Goal: Task Accomplishment & Management: Complete application form

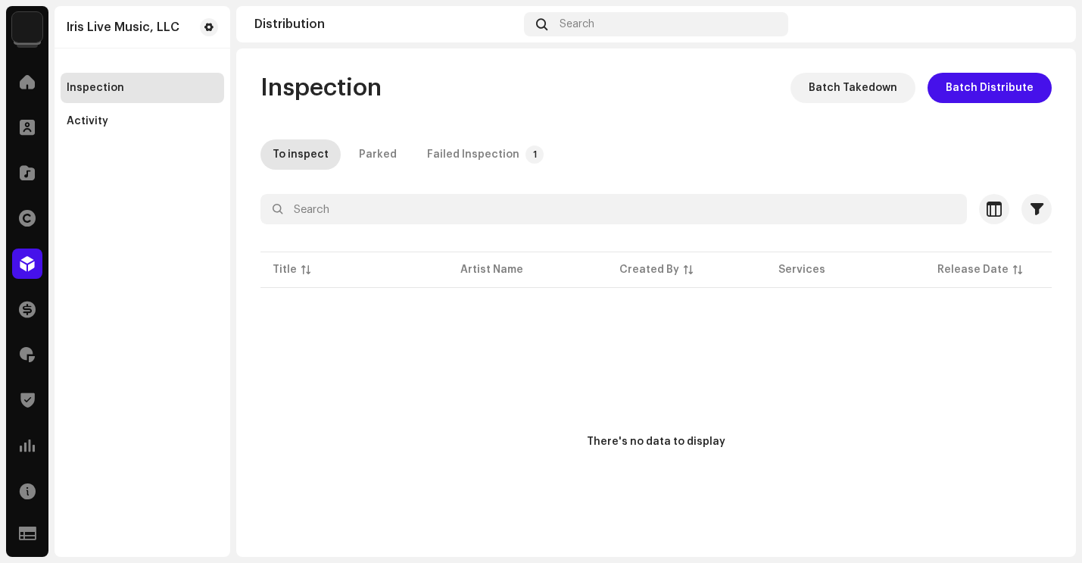
click at [33, 32] on img at bounding box center [27, 27] width 30 height 30
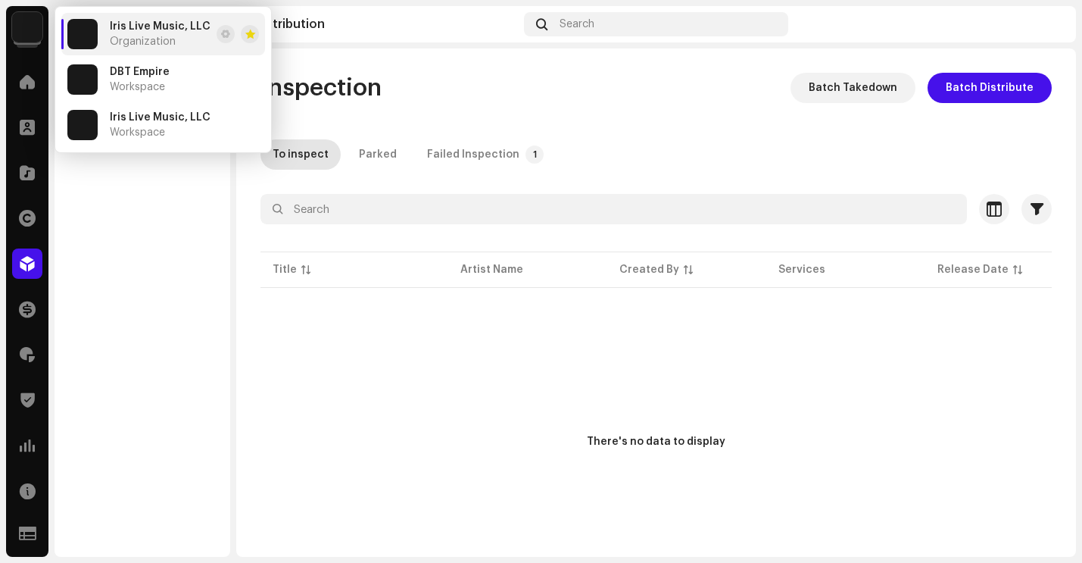
click at [92, 39] on img at bounding box center [82, 34] width 30 height 30
click at [34, 41] on img at bounding box center [27, 27] width 30 height 30
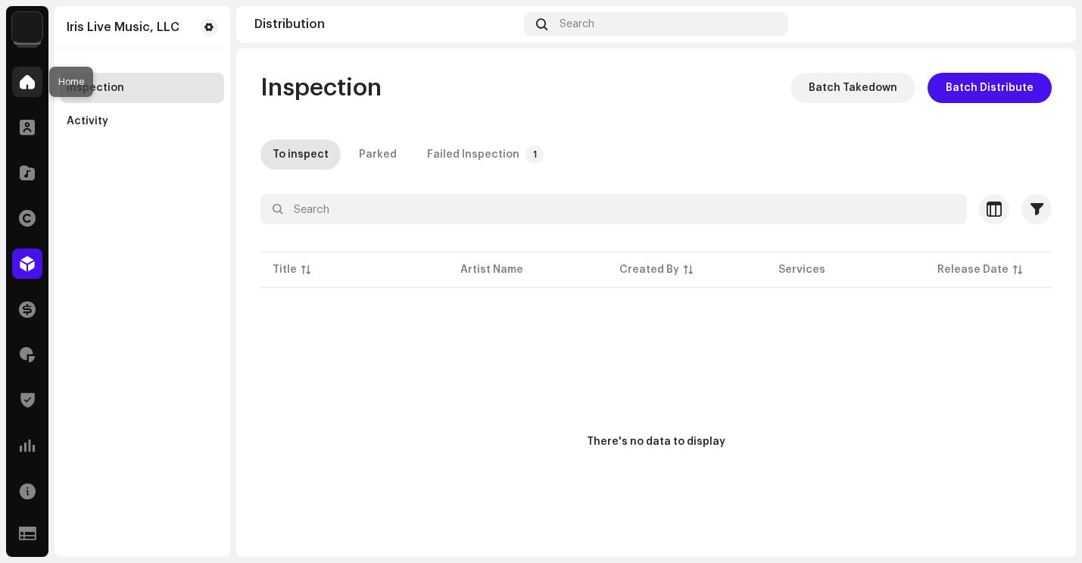
click at [28, 88] on span at bounding box center [27, 82] width 15 height 12
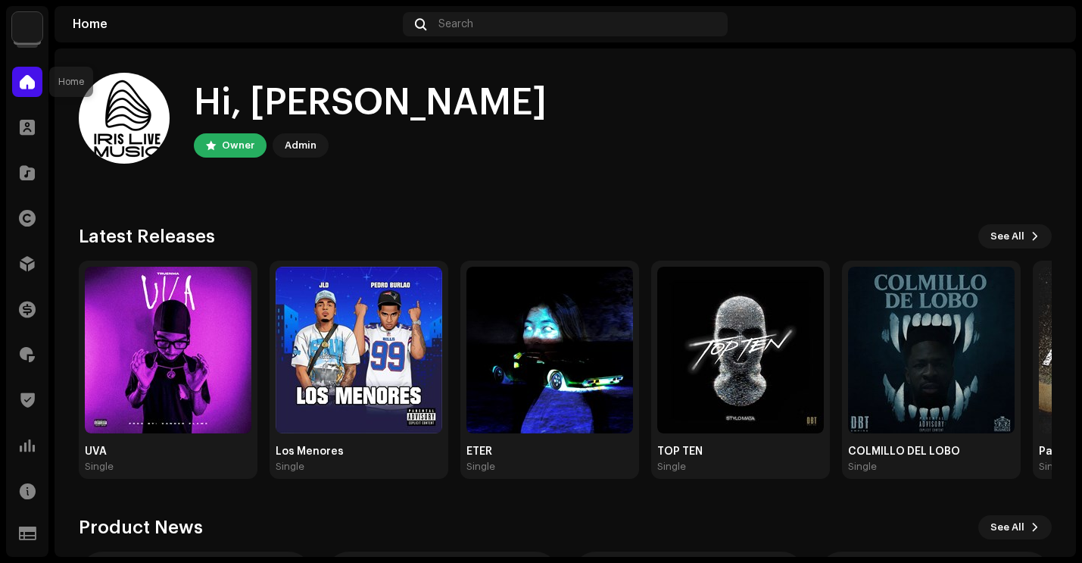
click at [30, 86] on span at bounding box center [27, 82] width 15 height 12
click at [23, 25] on img at bounding box center [27, 27] width 30 height 30
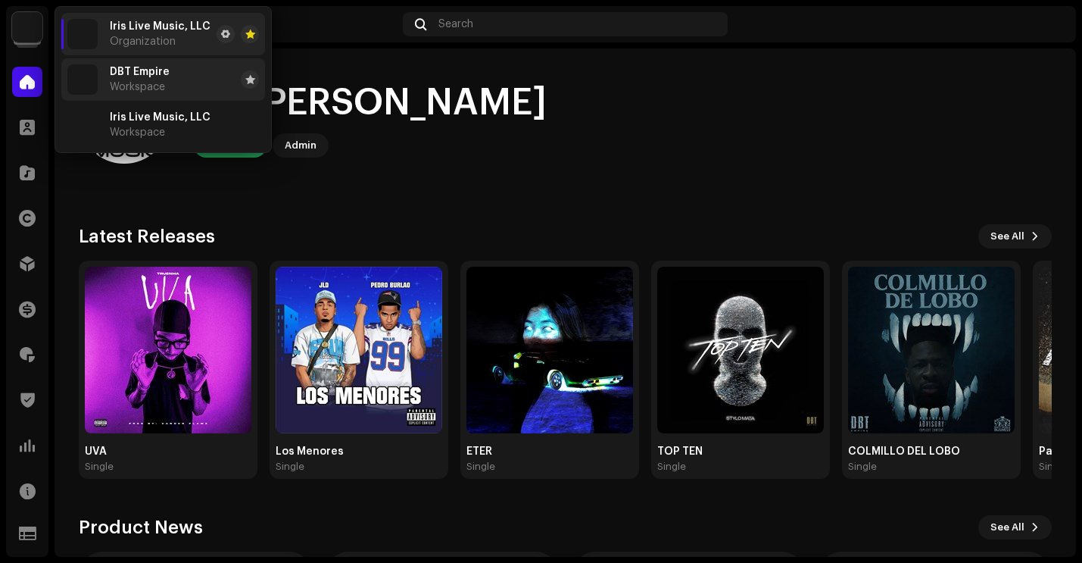
click at [86, 73] on img at bounding box center [82, 79] width 30 height 30
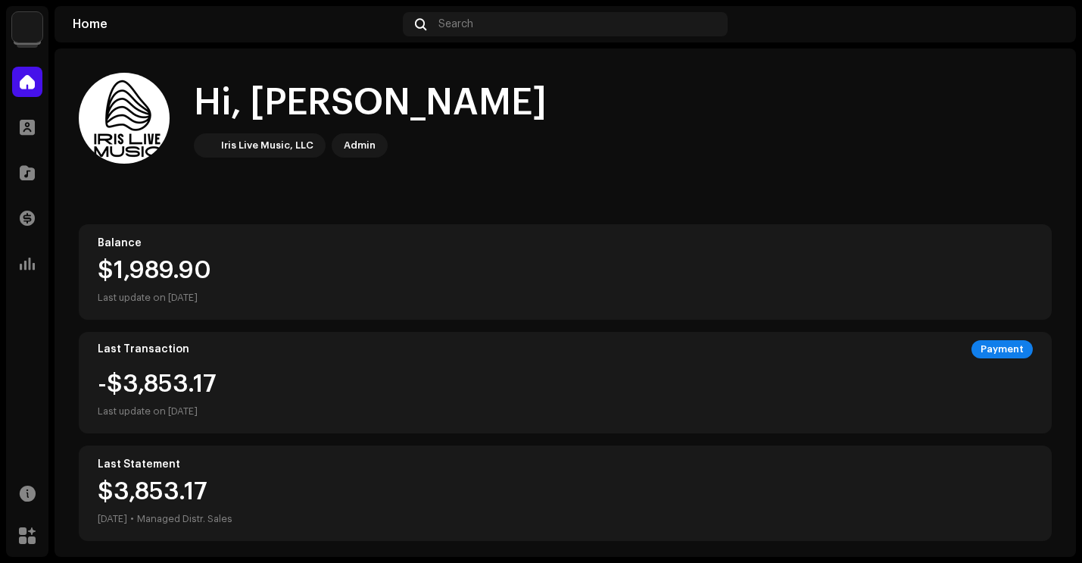
click at [26, 32] on img at bounding box center [27, 27] width 30 height 30
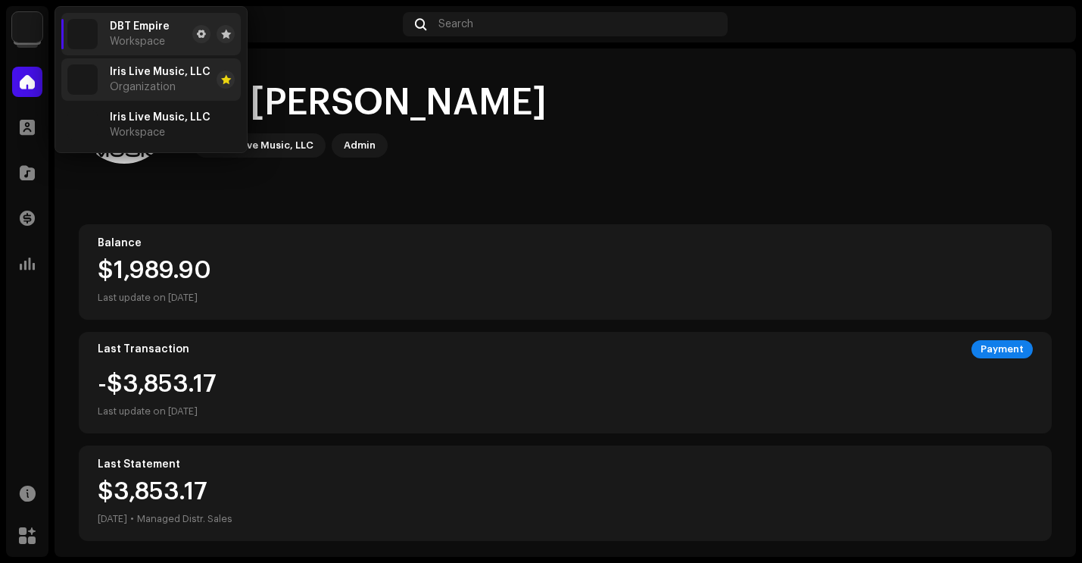
click at [101, 74] on div "Iris Live Music, LLC Organization" at bounding box center [138, 79] width 143 height 30
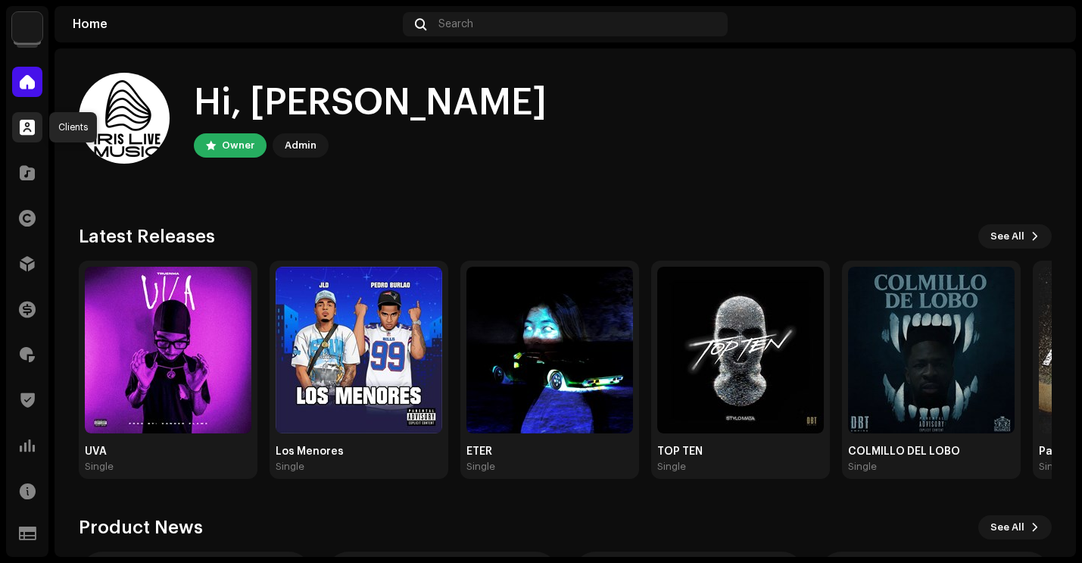
click at [28, 123] on span at bounding box center [27, 127] width 15 height 12
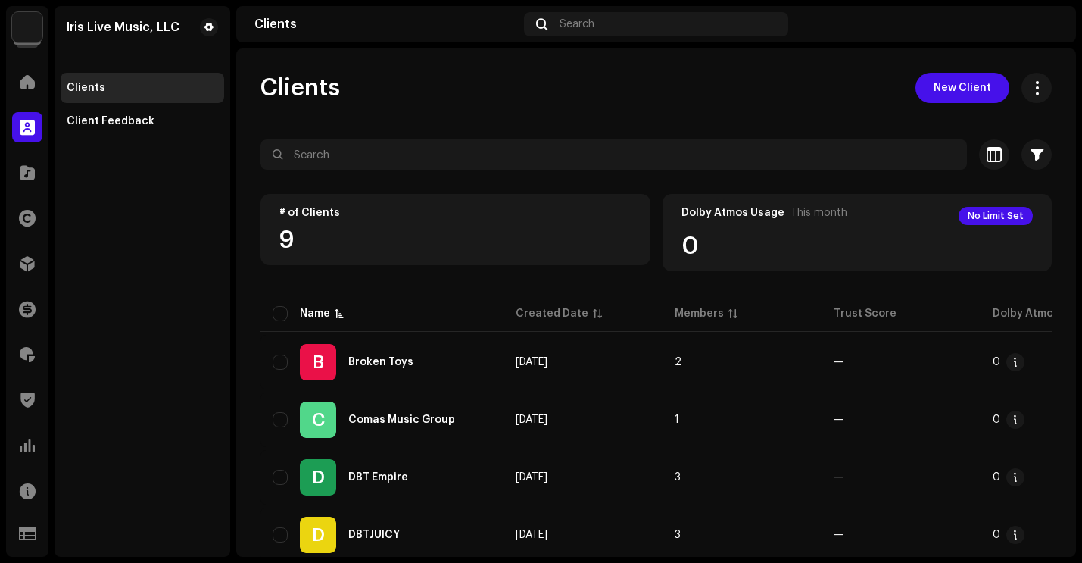
click at [23, 30] on img at bounding box center [27, 27] width 30 height 30
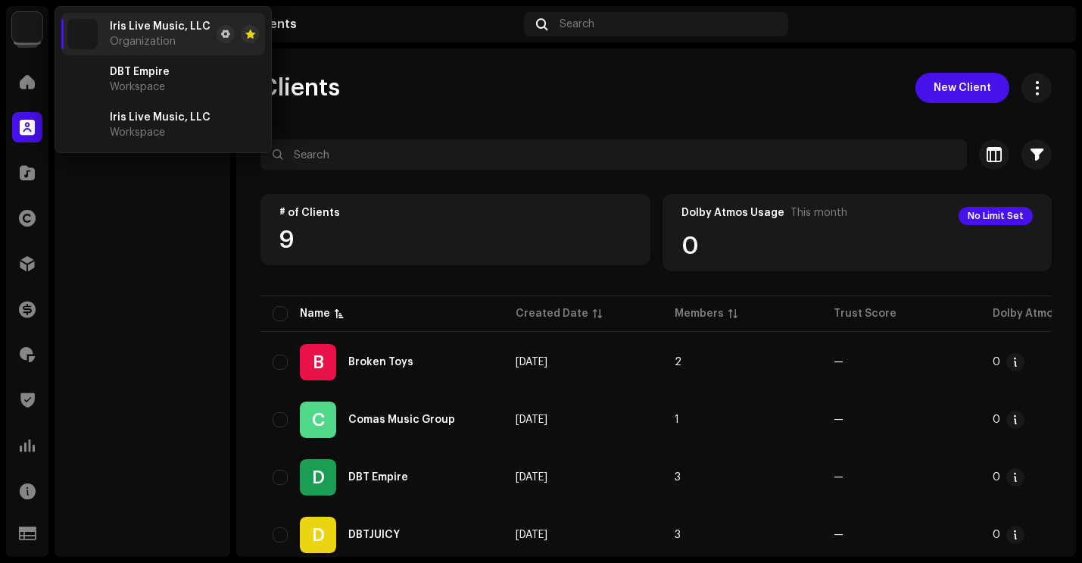
click at [30, 30] on img at bounding box center [27, 27] width 30 height 30
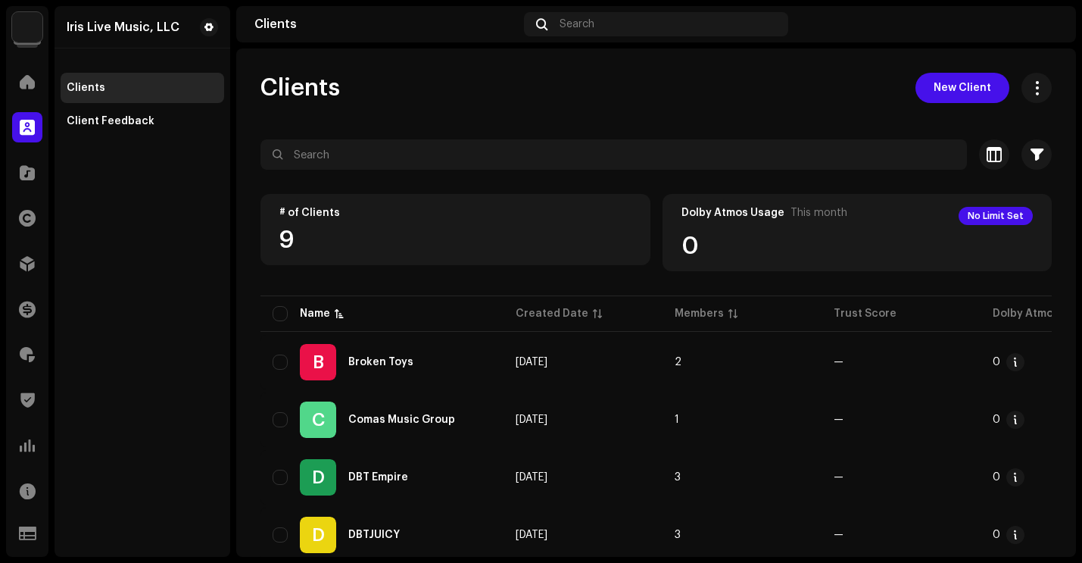
click at [30, 30] on img at bounding box center [27, 27] width 30 height 30
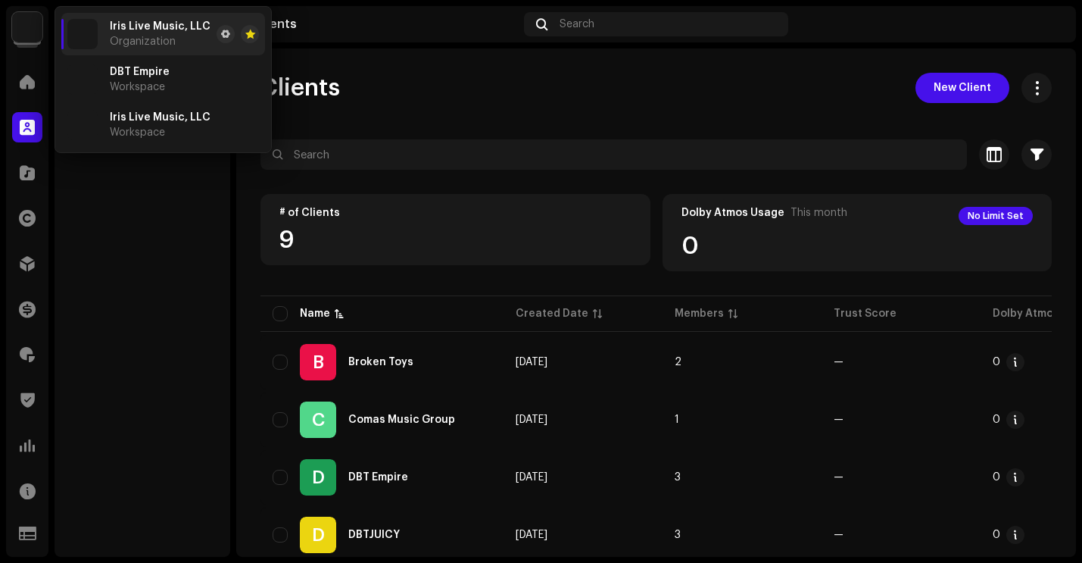
click at [112, 42] on span "Organization" at bounding box center [143, 42] width 66 height 12
click at [159, 245] on div "Iris Live Music, LLC Clients Client Feedback" at bounding box center [143, 281] width 176 height 550
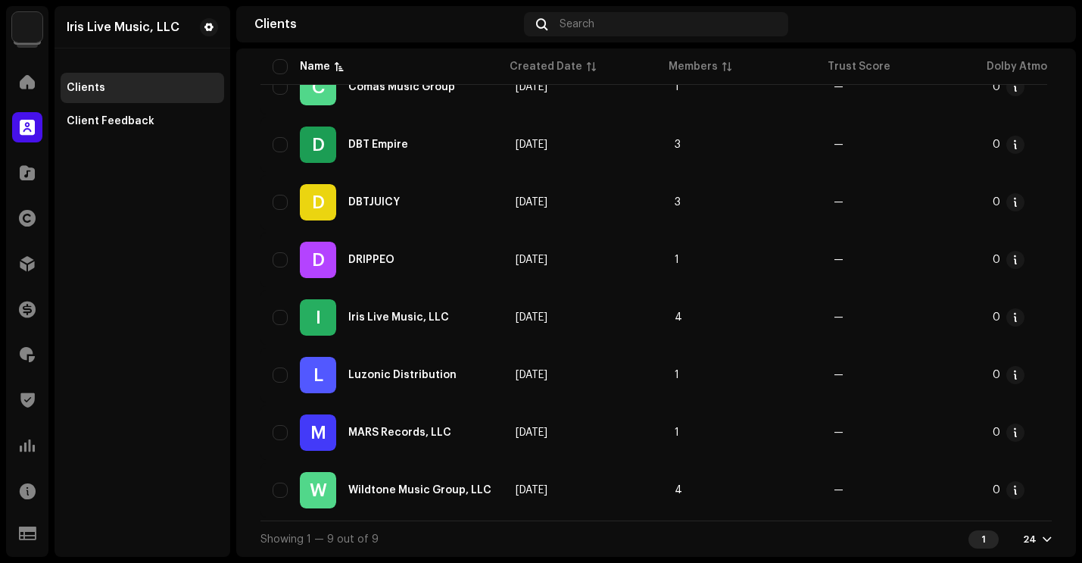
scroll to position [342, 0]
click at [1042, 538] on div at bounding box center [1046, 539] width 9 height 12
click at [1005, 479] on div "48" at bounding box center [1005, 481] width 62 height 30
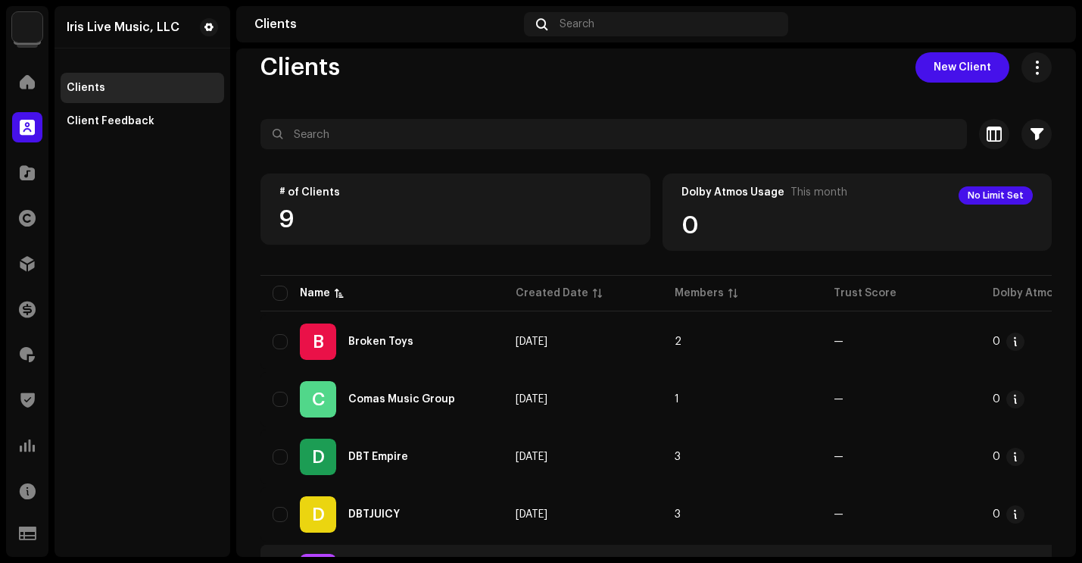
scroll to position [20, 0]
click at [946, 66] on span "New Client" at bounding box center [962, 68] width 58 height 30
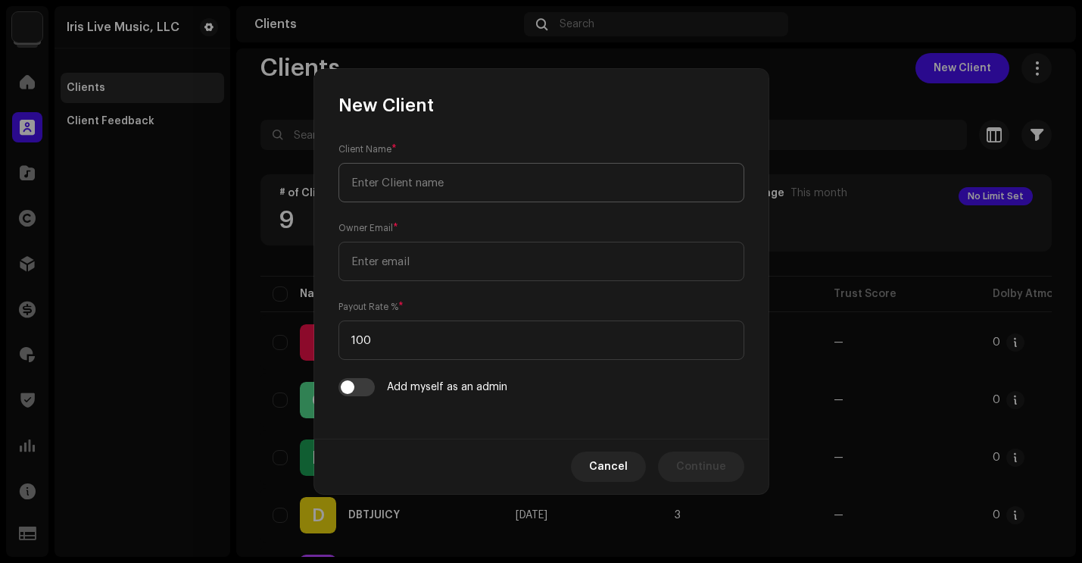
click at [453, 176] on input "text" at bounding box center [541, 182] width 406 height 39
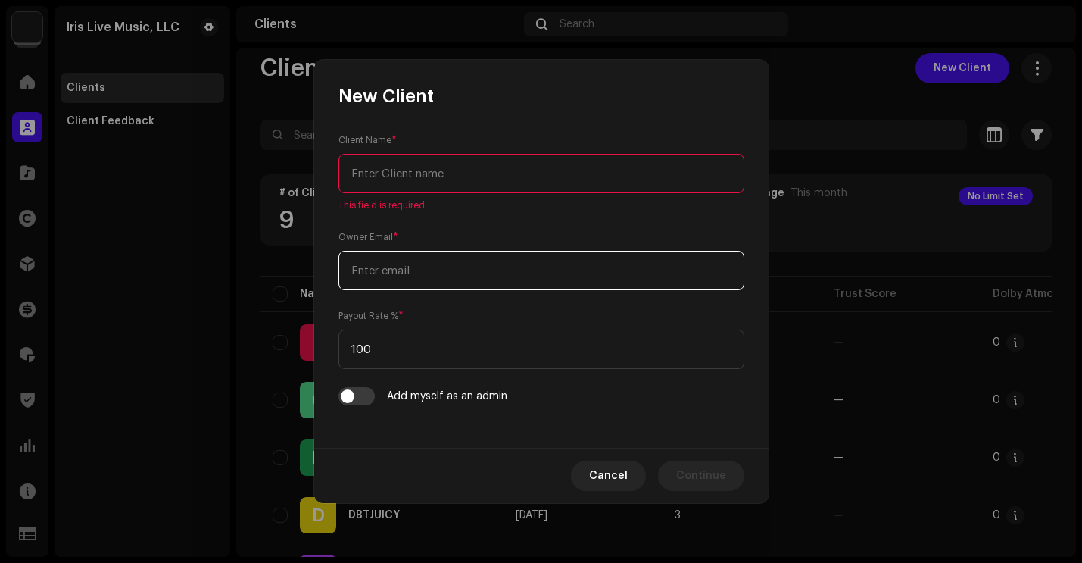
paste input "[EMAIL_ADDRESS][DOMAIN_NAME]"
type input "[EMAIL_ADDRESS][DOMAIN_NAME]"
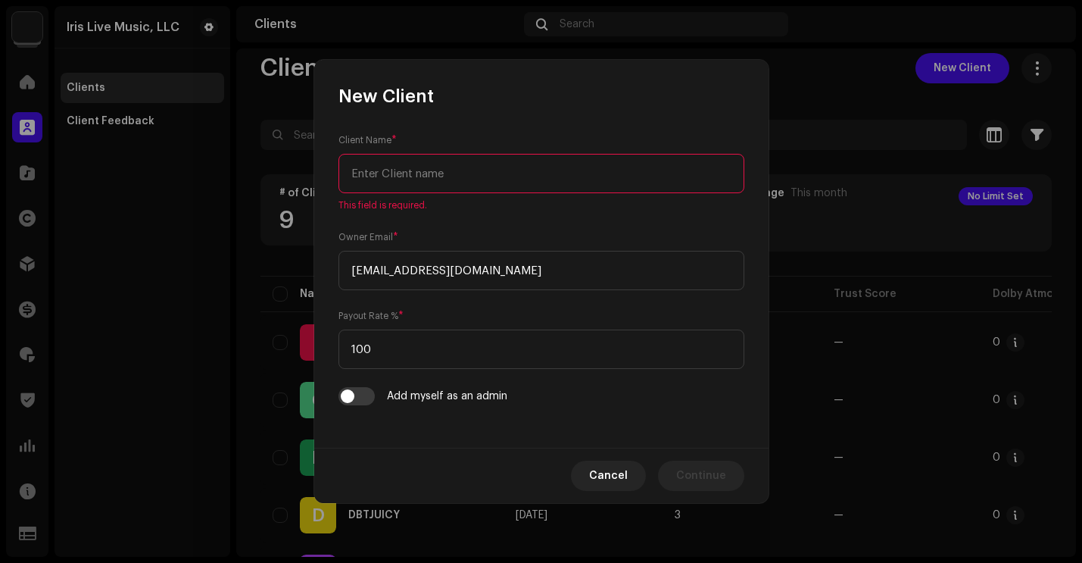
click at [421, 179] on input "text" at bounding box center [541, 173] width 406 height 39
paste input "D Luna Music"
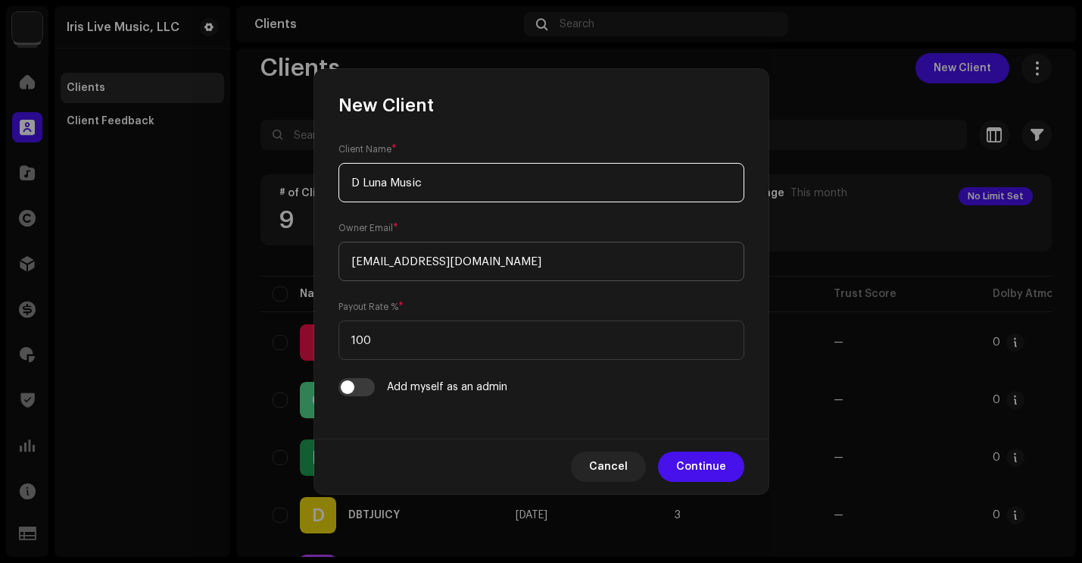
type input "D Luna Music"
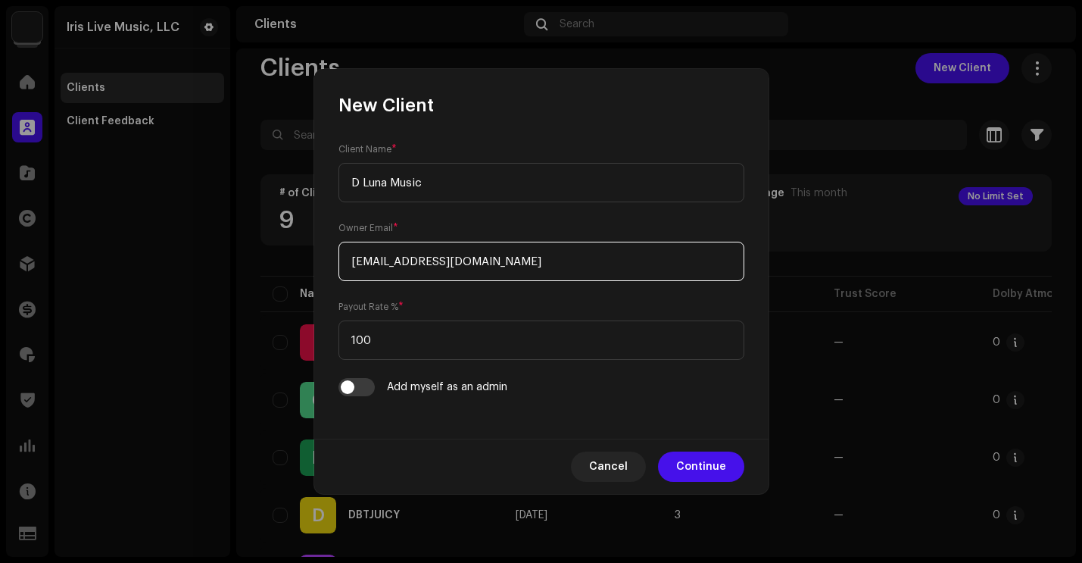
click at [531, 264] on input "[EMAIL_ADDRESS][DOMAIN_NAME]" at bounding box center [541, 261] width 406 height 39
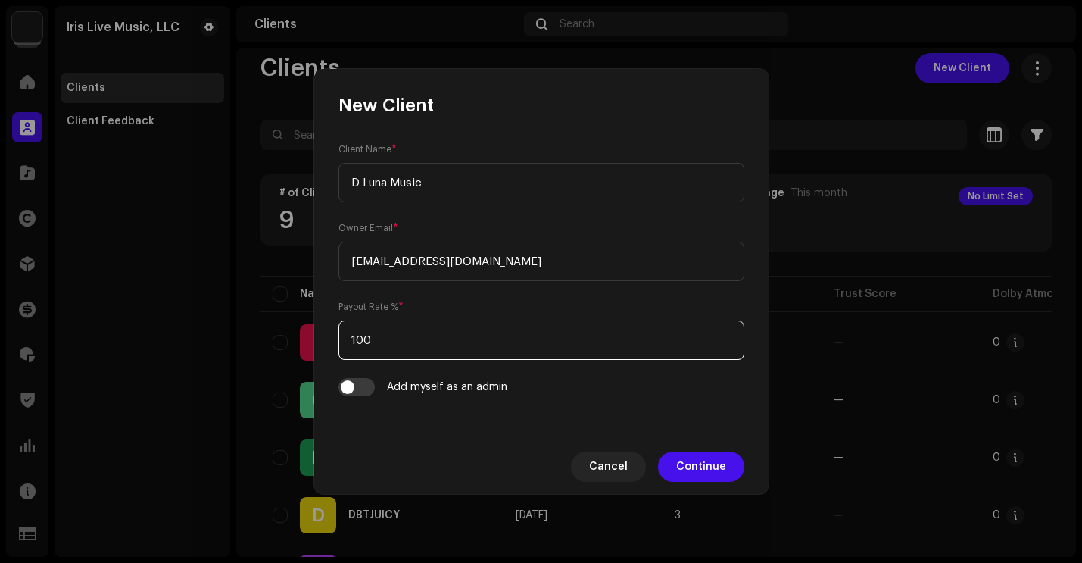
click at [507, 347] on input "100" at bounding box center [541, 339] width 406 height 39
click at [391, 338] on input "100" at bounding box center [541, 339] width 406 height 39
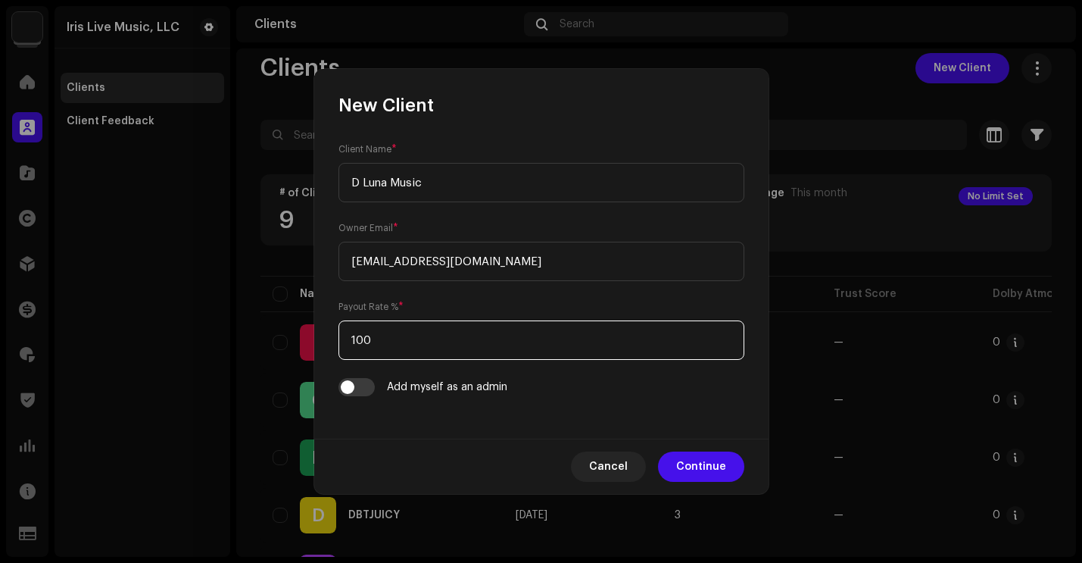
click at [391, 338] on input "100" at bounding box center [541, 339] width 406 height 39
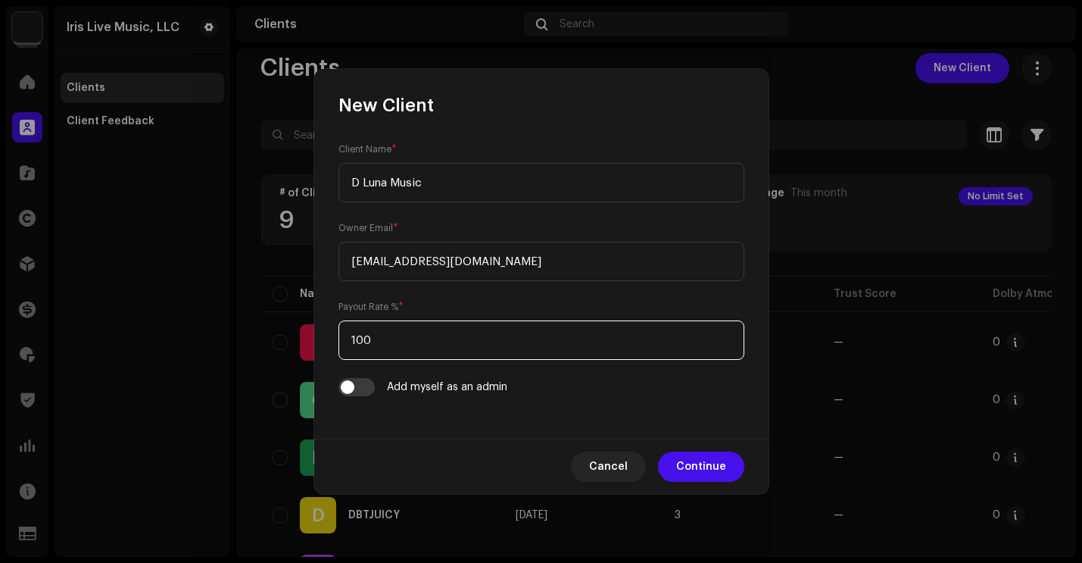
click at [391, 338] on input "100" at bounding box center [541, 339] width 406 height 39
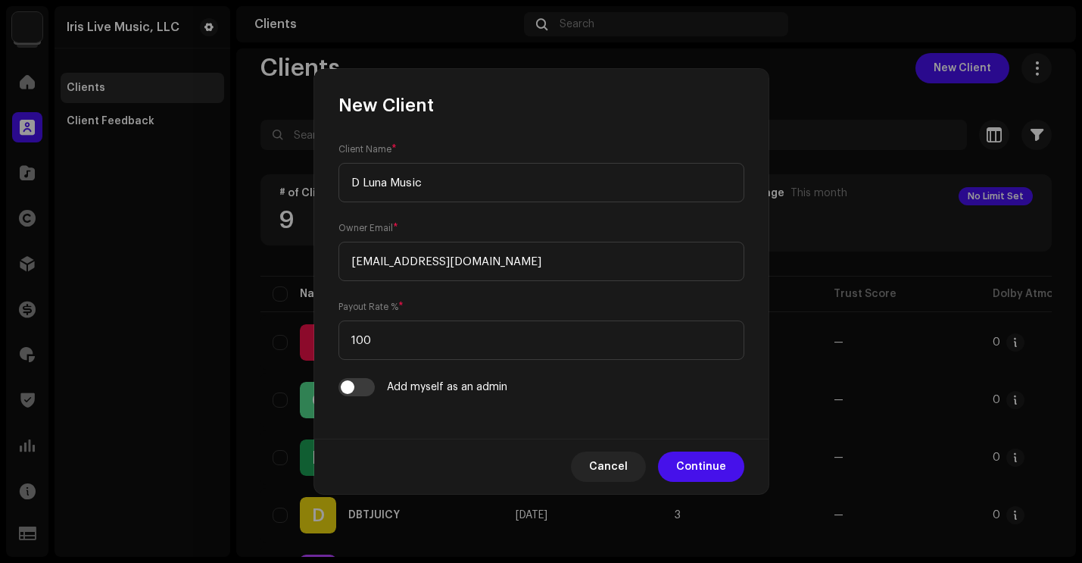
click at [597, 400] on div "Client Name * D Luna Music Owner Email * [EMAIL_ADDRESS][DOMAIN_NAME] Payout Ra…" at bounding box center [541, 277] width 454 height 321
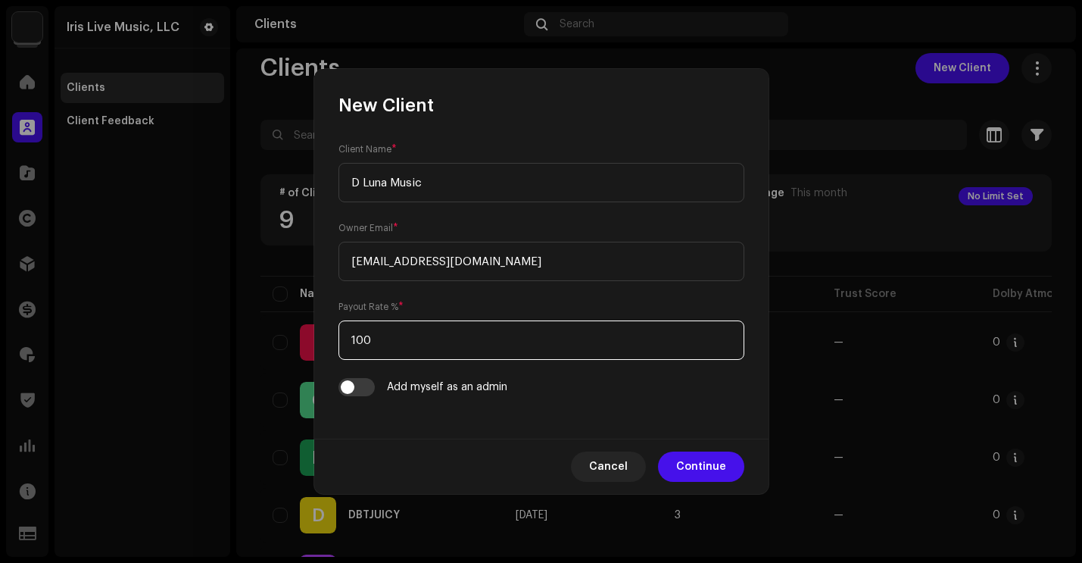
click at [463, 344] on input "100" at bounding box center [541, 339] width 406 height 39
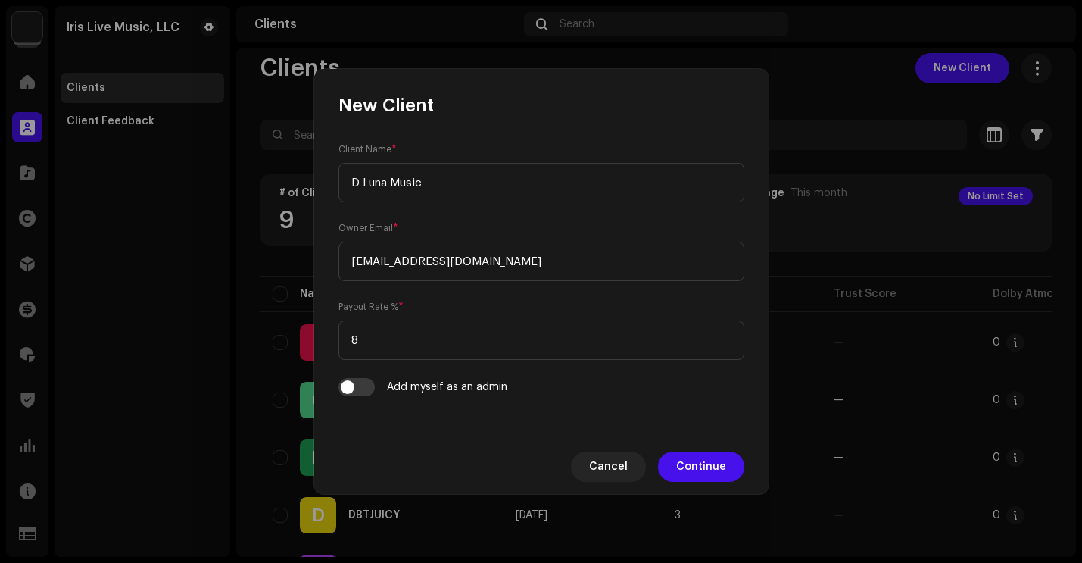
click at [416, 300] on div "Payout Rate % * 8" at bounding box center [541, 329] width 406 height 61
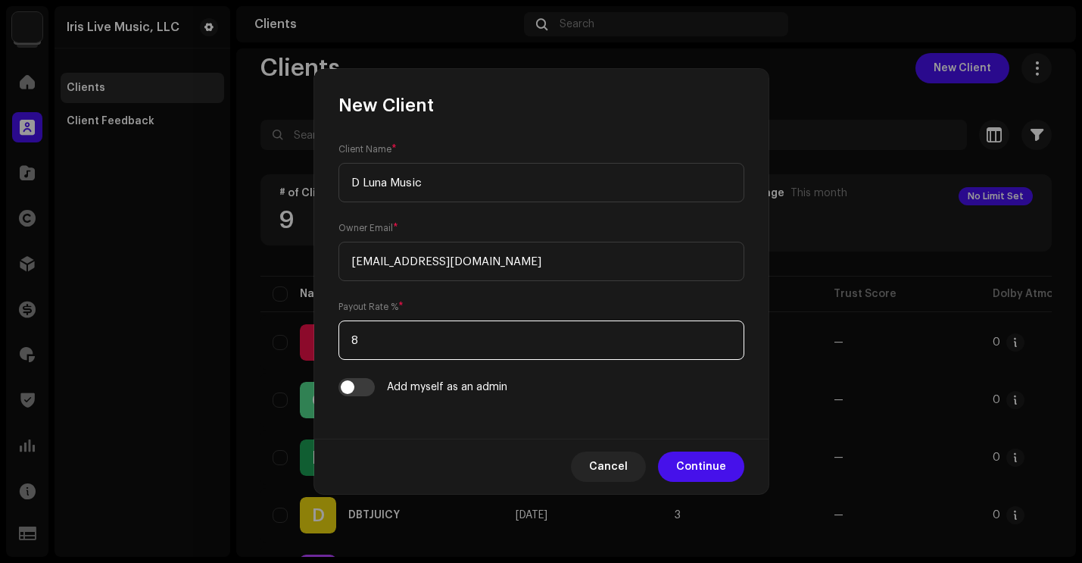
click at [388, 343] on input "8" at bounding box center [541, 339] width 406 height 39
type input "85"
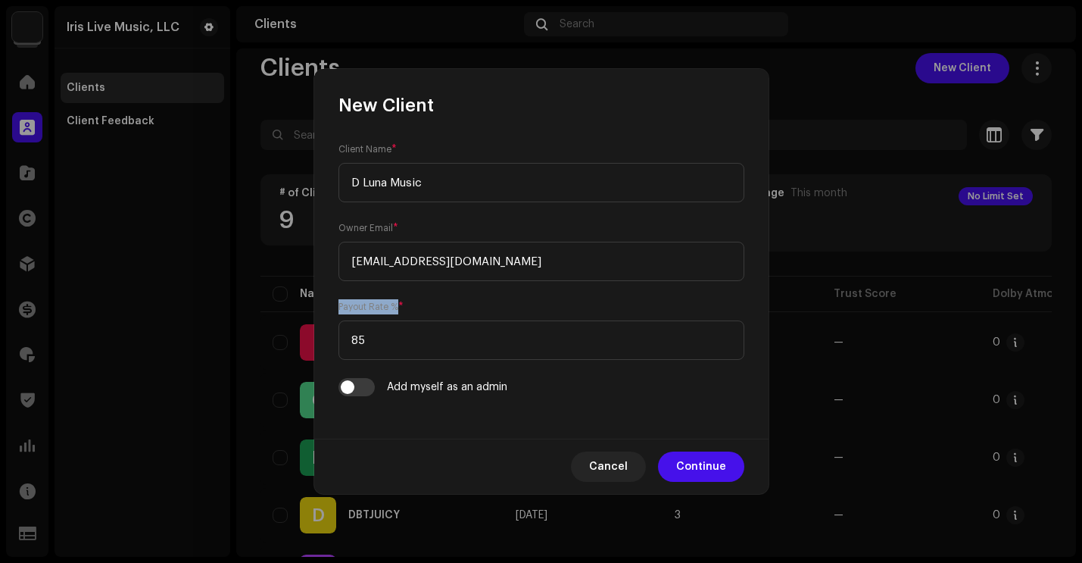
drag, startPoint x: 399, startPoint y: 306, endPoint x: 338, endPoint y: 306, distance: 61.3
click at [338, 306] on div "Client Name * D Luna Music Owner Email * [EMAIL_ADDRESS][DOMAIN_NAME] Payout Ra…" at bounding box center [541, 277] width 454 height 321
copy small "Payout Rate %"
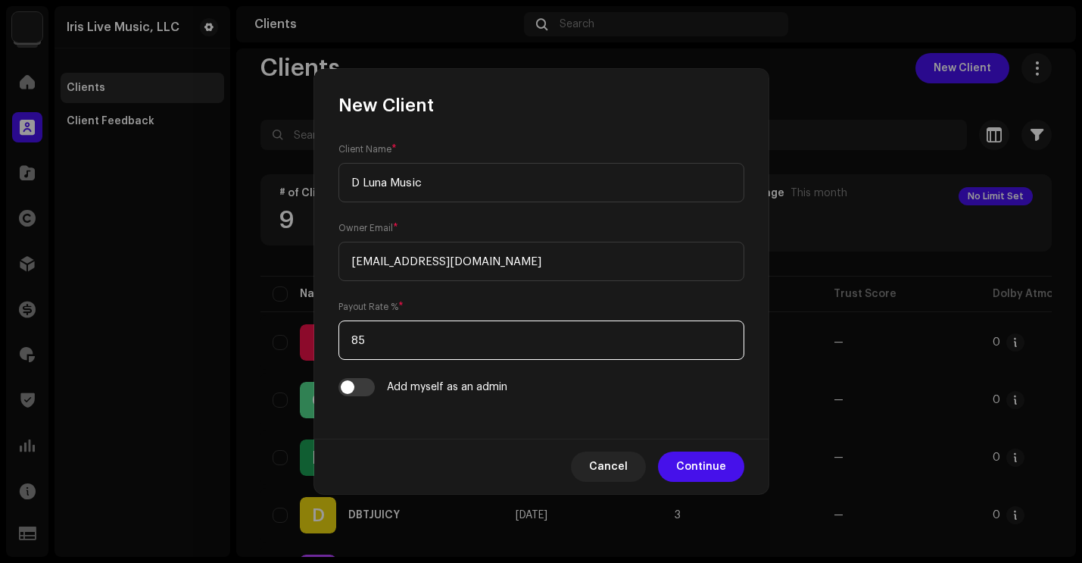
click at [460, 346] on input "85" at bounding box center [541, 339] width 406 height 39
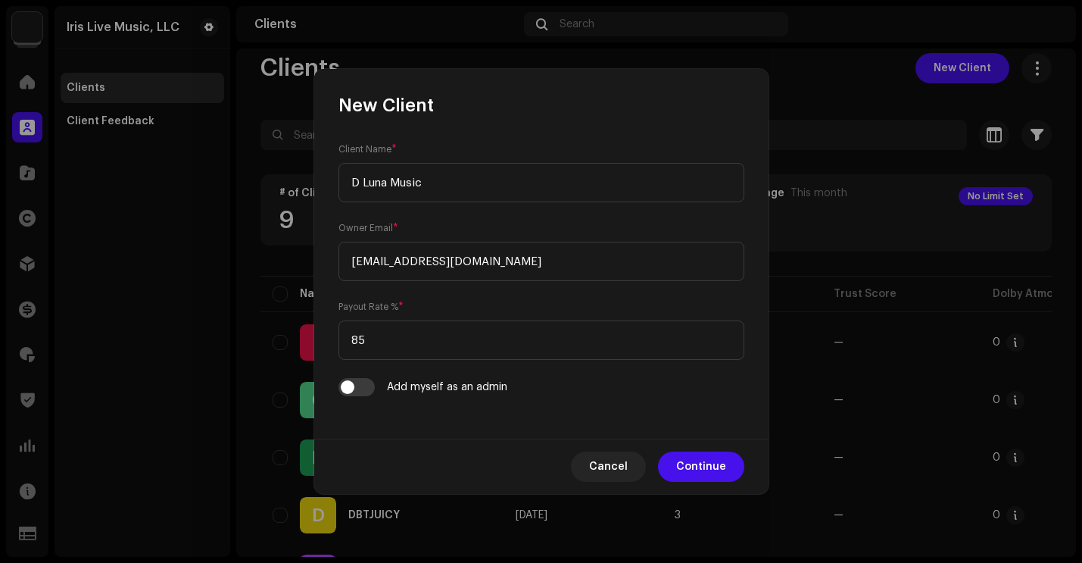
click at [684, 385] on div "Add myself as an admin" at bounding box center [541, 387] width 406 height 18
click at [721, 467] on span "Continue" at bounding box center [701, 466] width 50 height 30
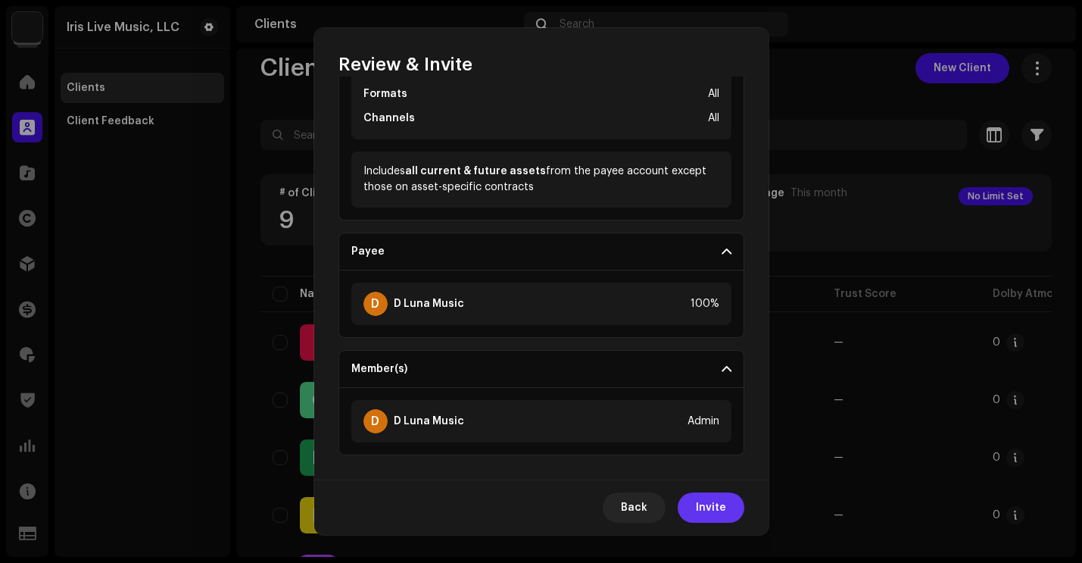
scroll to position [318, 0]
click at [712, 511] on span "Invite" at bounding box center [711, 507] width 30 height 30
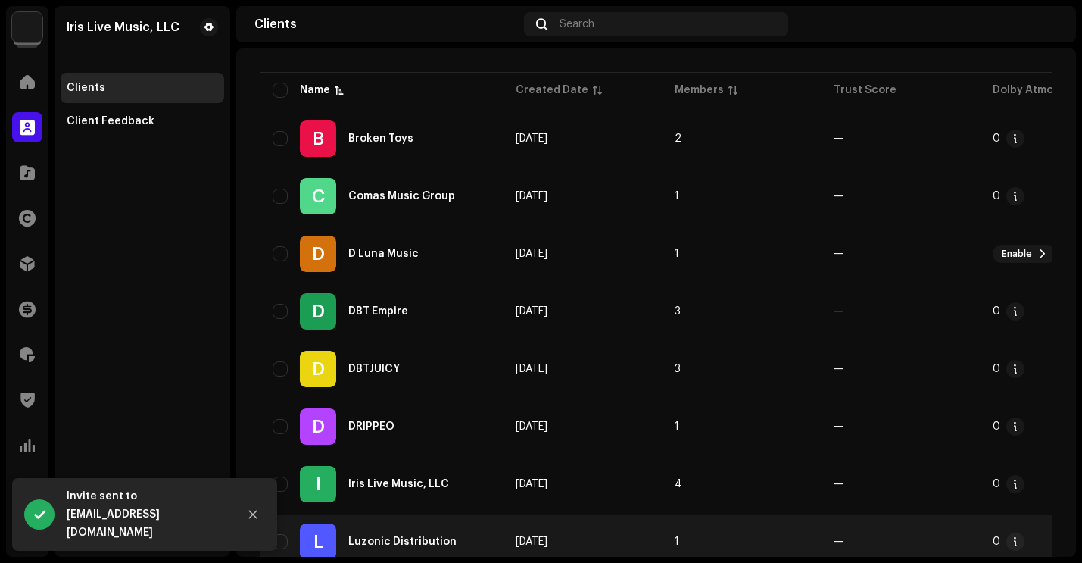
scroll to position [173, 0]
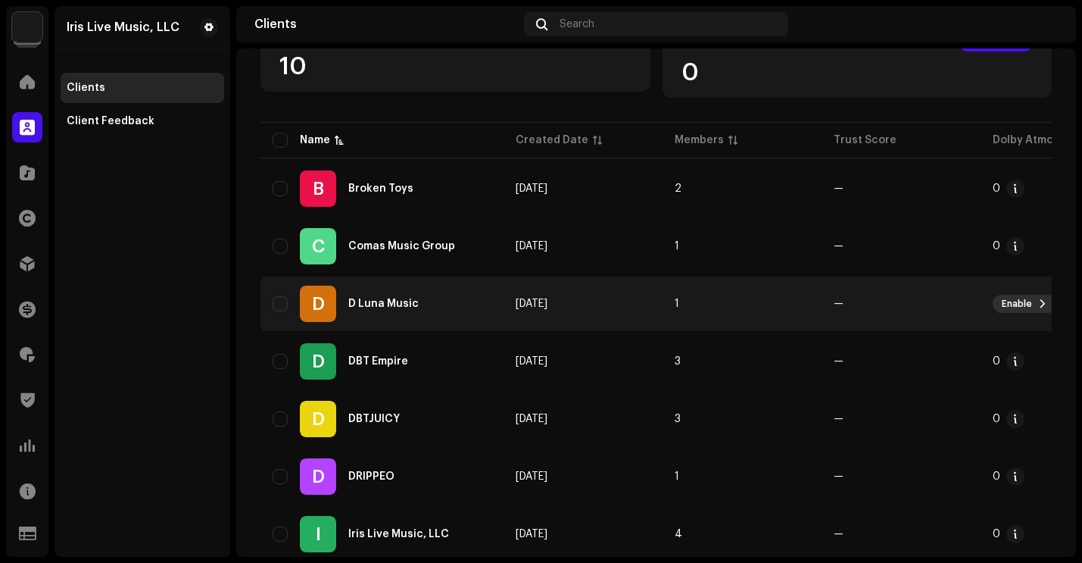
click at [1038, 305] on span at bounding box center [1042, 304] width 9 height 12
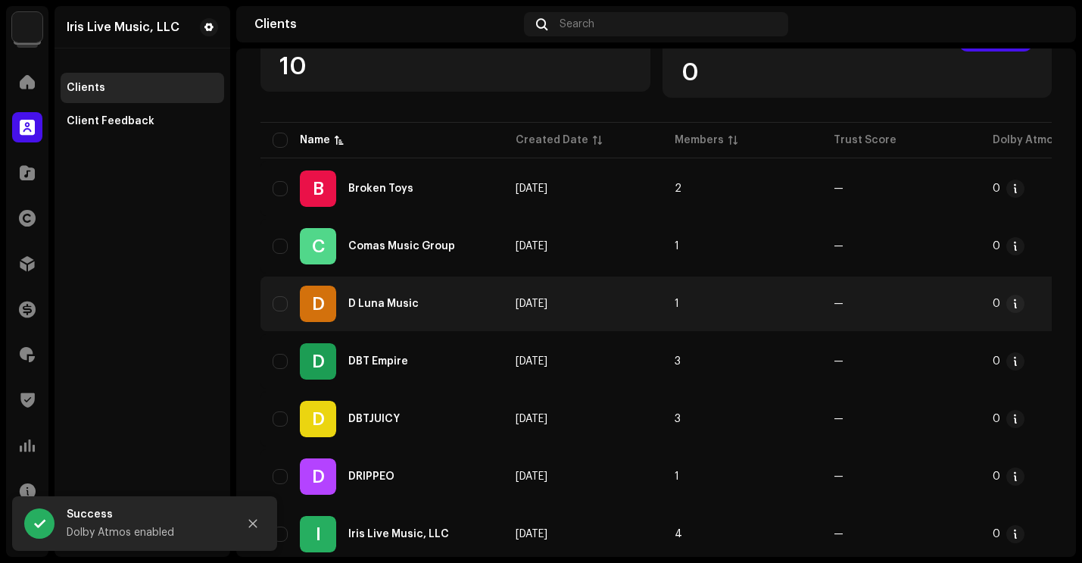
click at [394, 304] on div "D Luna Music" at bounding box center [383, 303] width 70 height 11
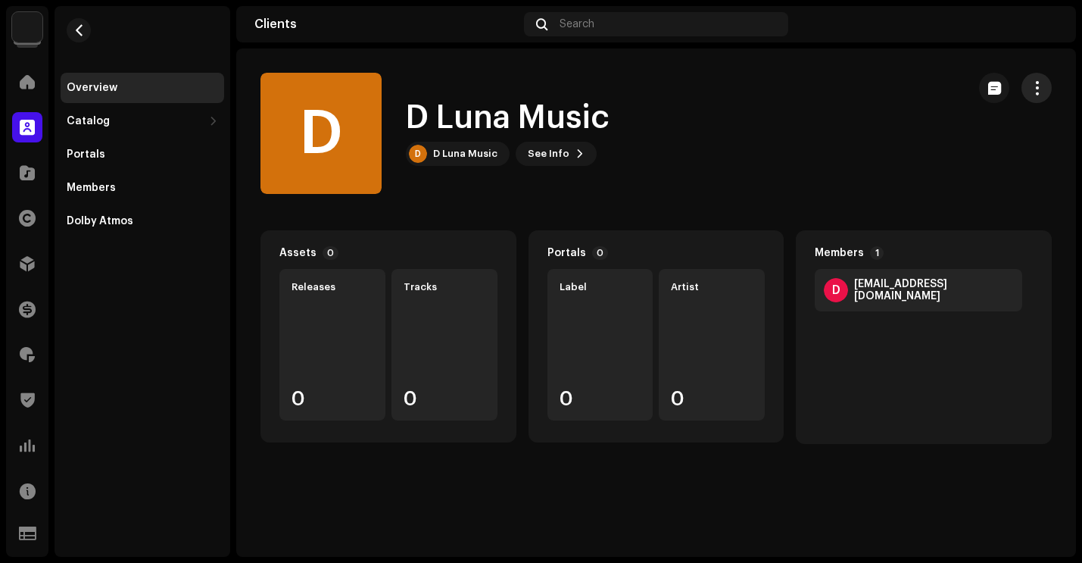
click at [1042, 84] on span "button" at bounding box center [1037, 88] width 14 height 12
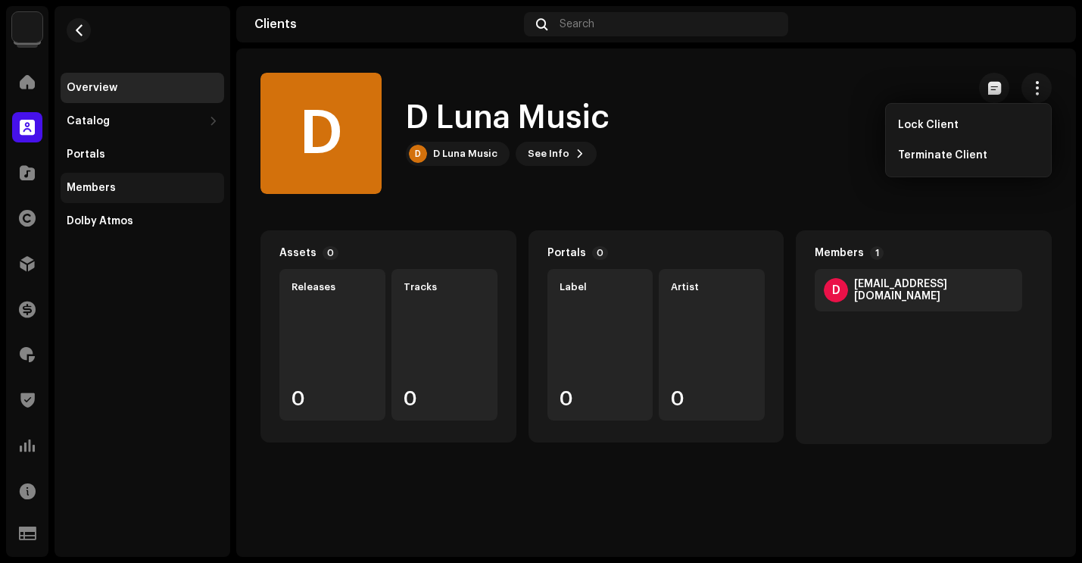
click at [107, 196] on div "Members" at bounding box center [143, 188] width 164 height 30
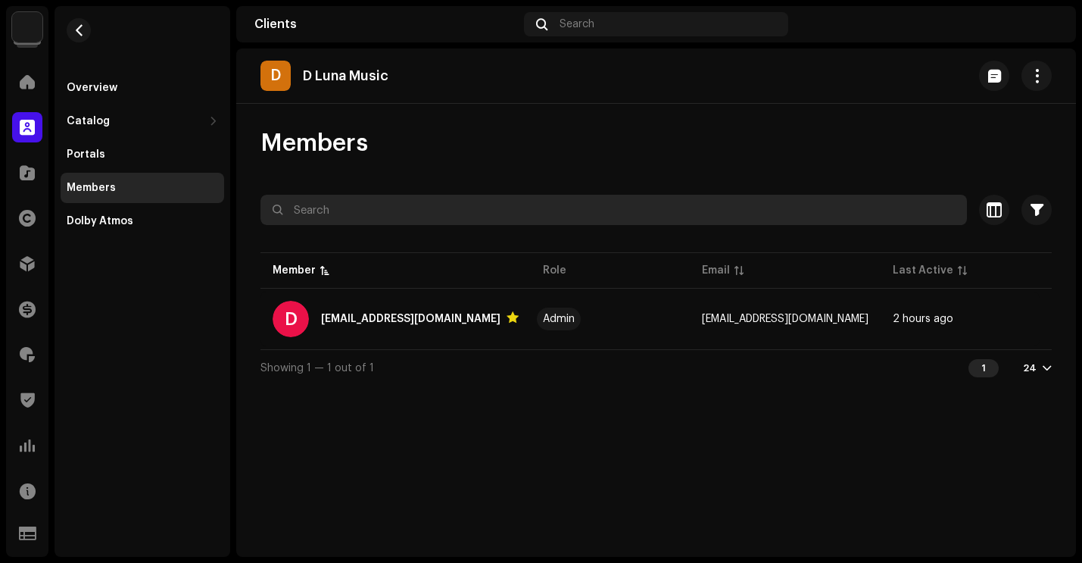
click at [475, 200] on input "text" at bounding box center [613, 210] width 706 height 30
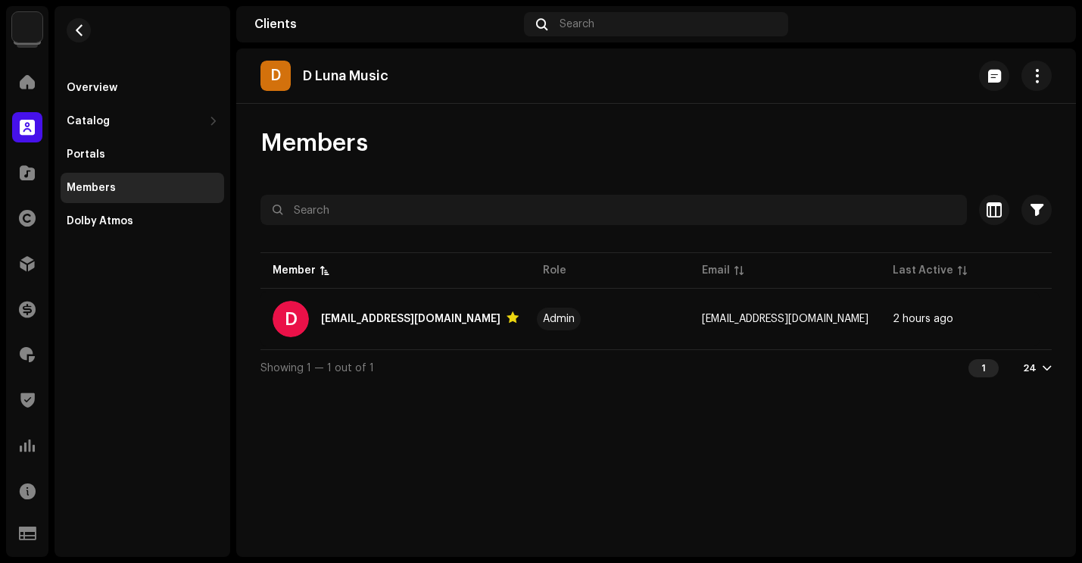
click at [152, 385] on div "Overview Catalog Releases Tracks Portals Members Dolby Atmos" at bounding box center [143, 281] width 176 height 550
click at [108, 192] on div "Members" at bounding box center [91, 188] width 49 height 12
click at [1039, 74] on span "button" at bounding box center [1037, 76] width 14 height 12
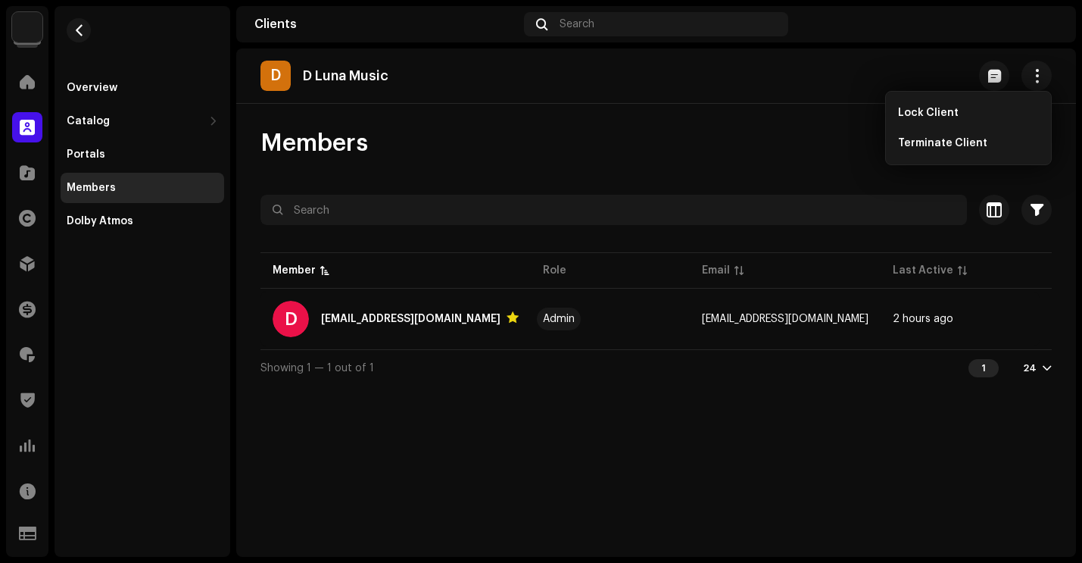
click at [734, 165] on div "Members Selected 0 Select all 1 Options Filters Status Active Suspended Owner Y…" at bounding box center [656, 256] width 840 height 257
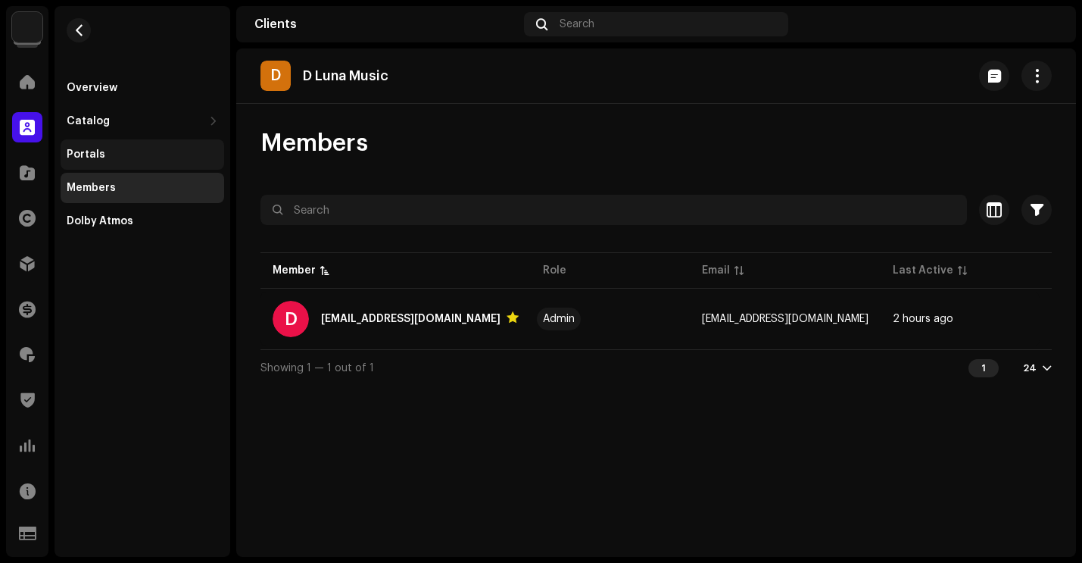
click at [92, 153] on div "Portals" at bounding box center [86, 154] width 39 height 12
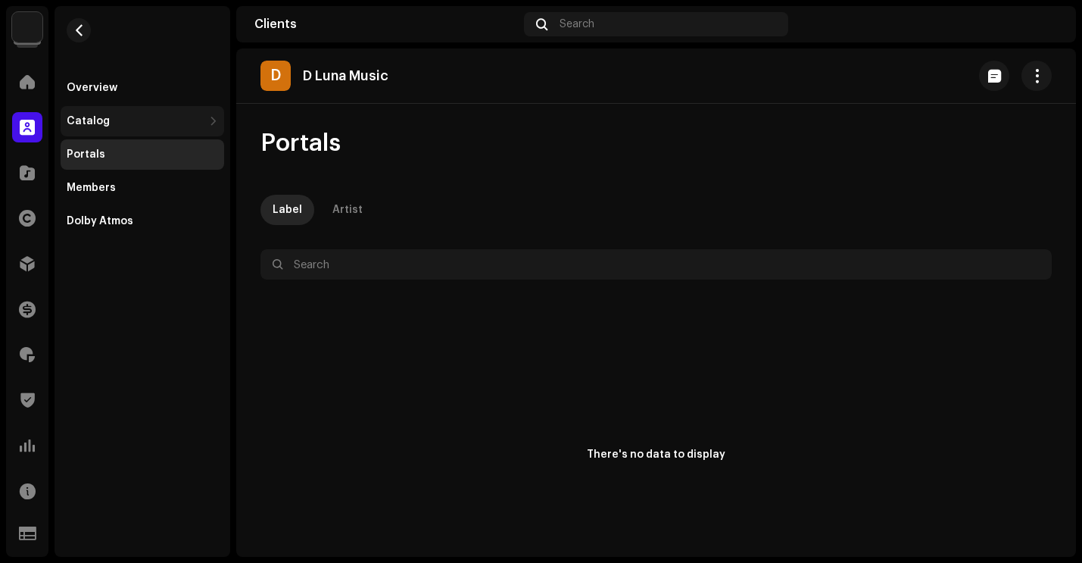
click at [91, 124] on div "Catalog" at bounding box center [88, 121] width 43 height 12
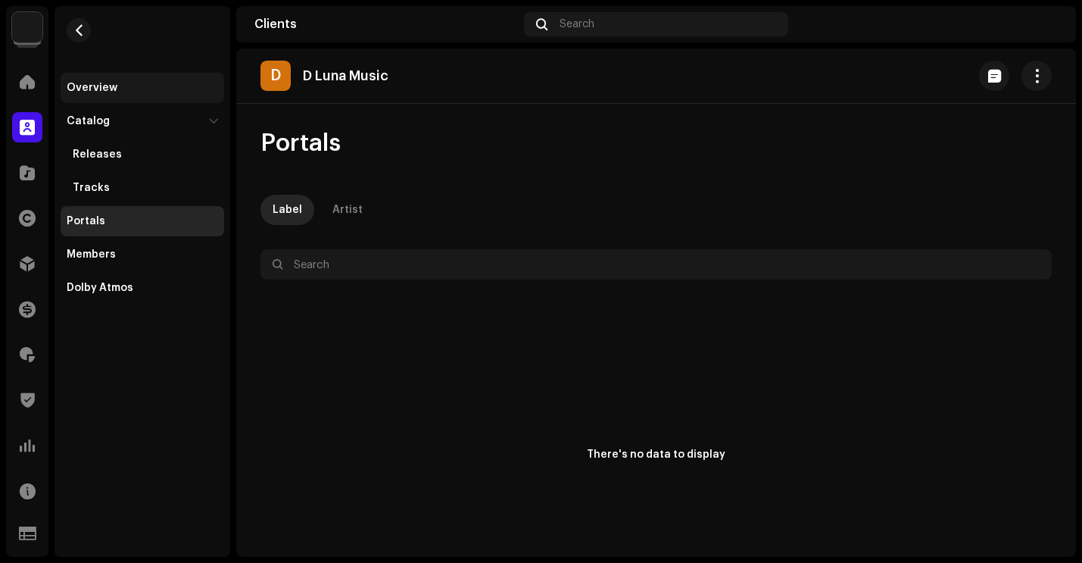
click at [94, 87] on div "Overview" at bounding box center [92, 88] width 51 height 12
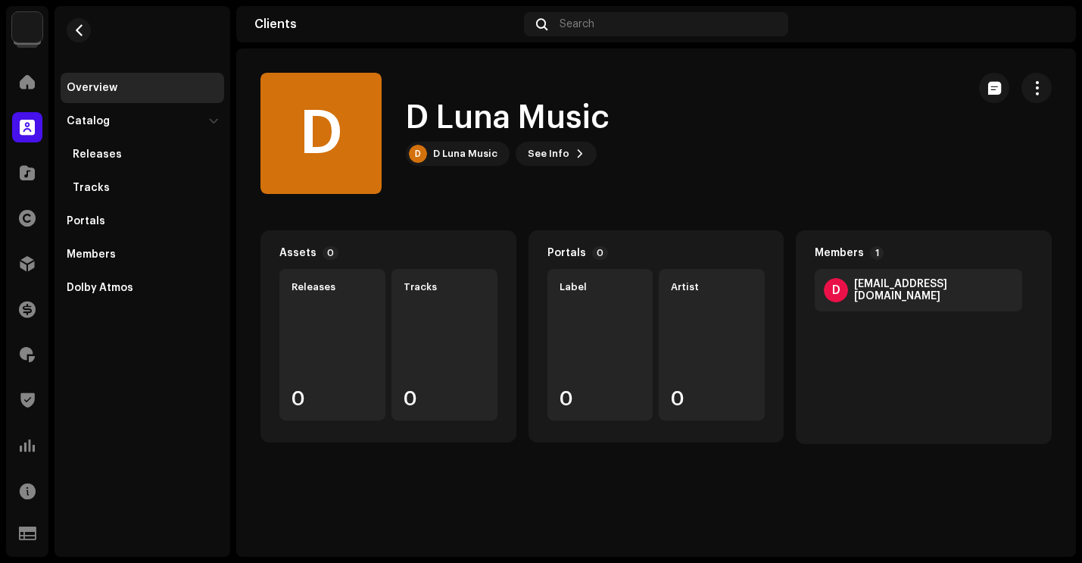
click at [30, 26] on img at bounding box center [27, 27] width 30 height 30
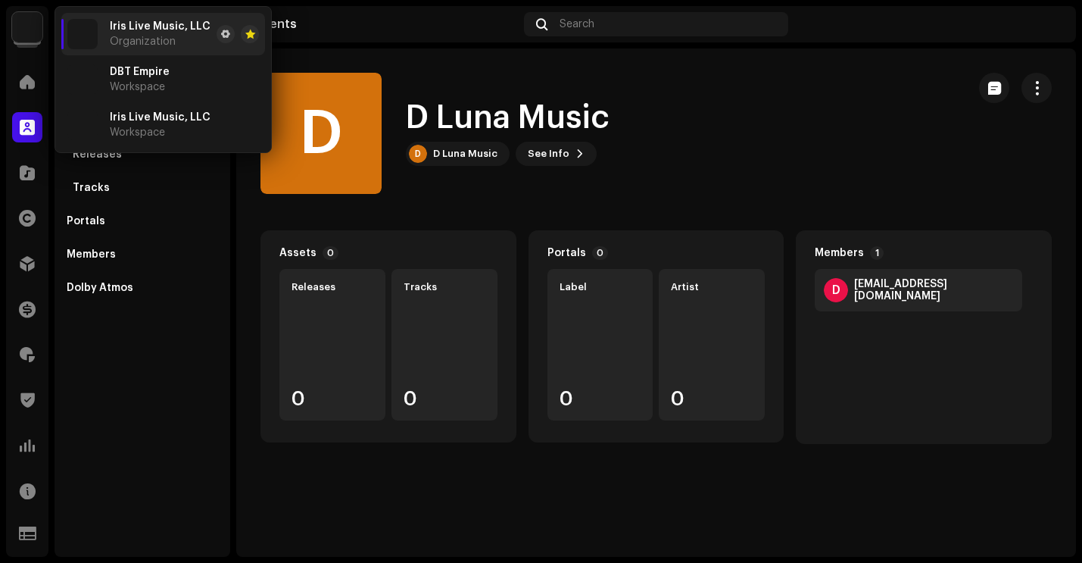
click at [123, 35] on div "Iris Live Music, LLC Organization" at bounding box center [160, 33] width 101 height 27
click at [82, 33] on img at bounding box center [82, 34] width 30 height 30
click at [746, 88] on div "[PERSON_NAME] Music [PERSON_NAME] Music See Info" at bounding box center [607, 133] width 694 height 121
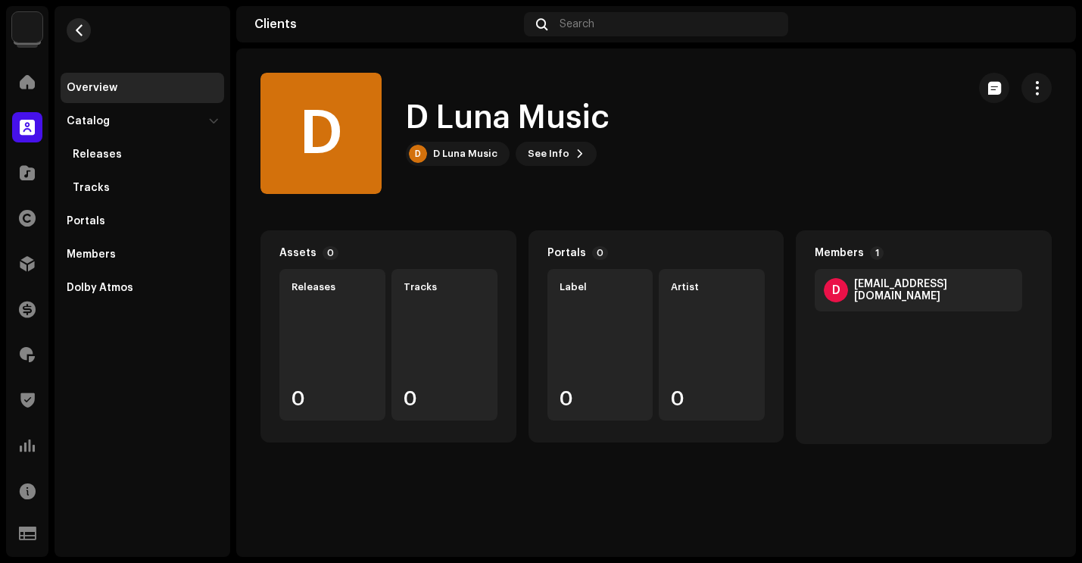
click at [82, 33] on span "button" at bounding box center [78, 30] width 11 height 12
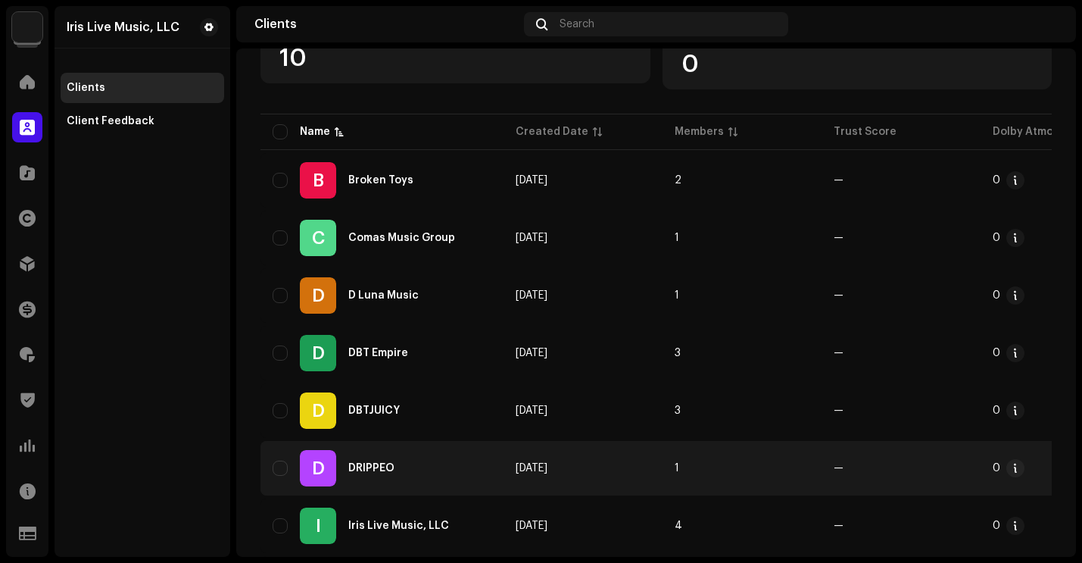
scroll to position [165, 0]
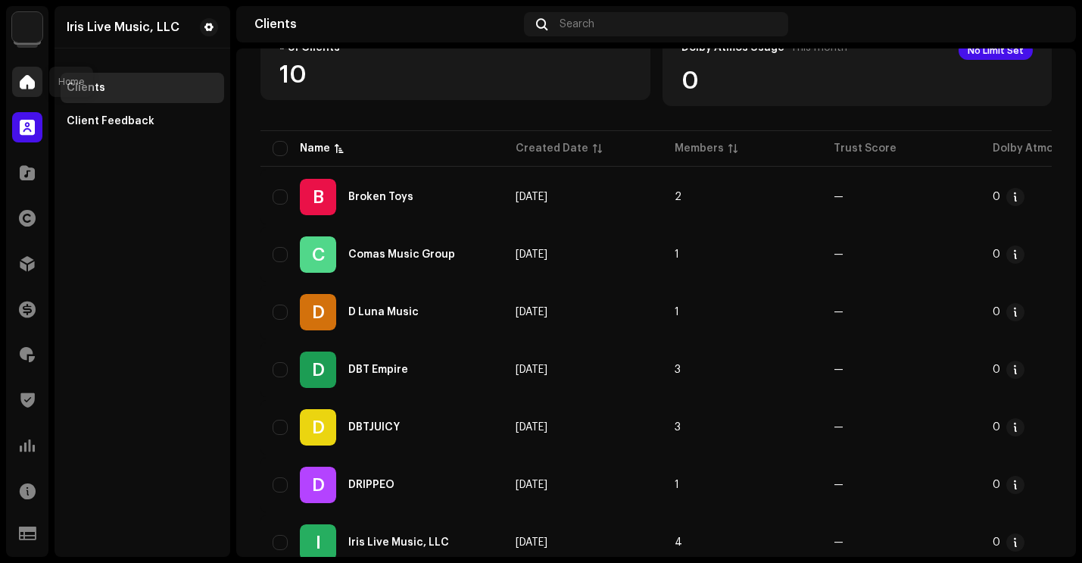
click at [31, 87] on span at bounding box center [27, 82] width 15 height 12
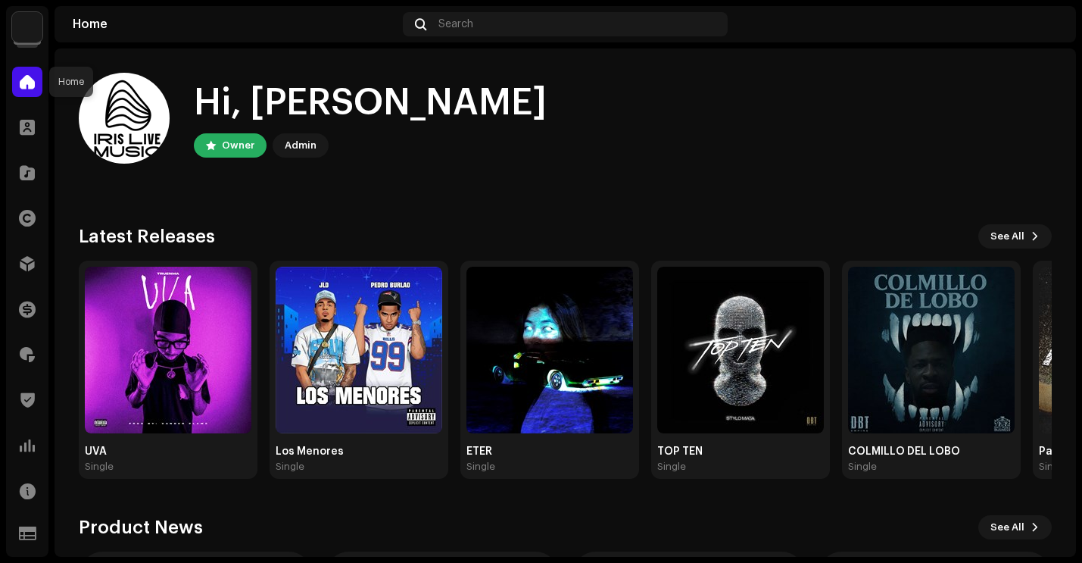
click at [38, 80] on div at bounding box center [27, 82] width 30 height 30
click at [22, 83] on span at bounding box center [27, 82] width 15 height 12
click at [26, 30] on img at bounding box center [27, 27] width 30 height 30
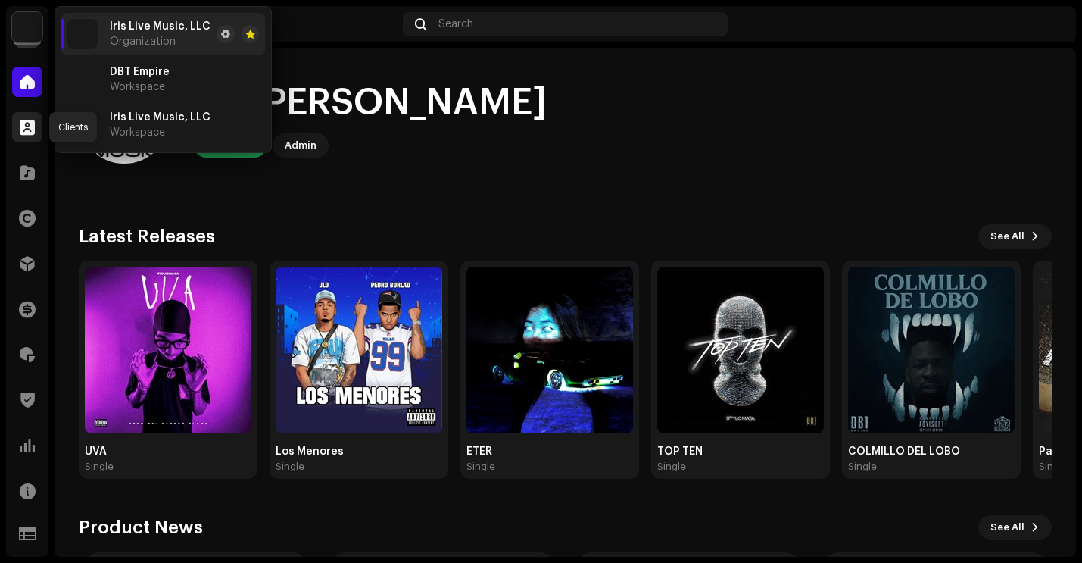
click at [23, 126] on span at bounding box center [27, 127] width 15 height 12
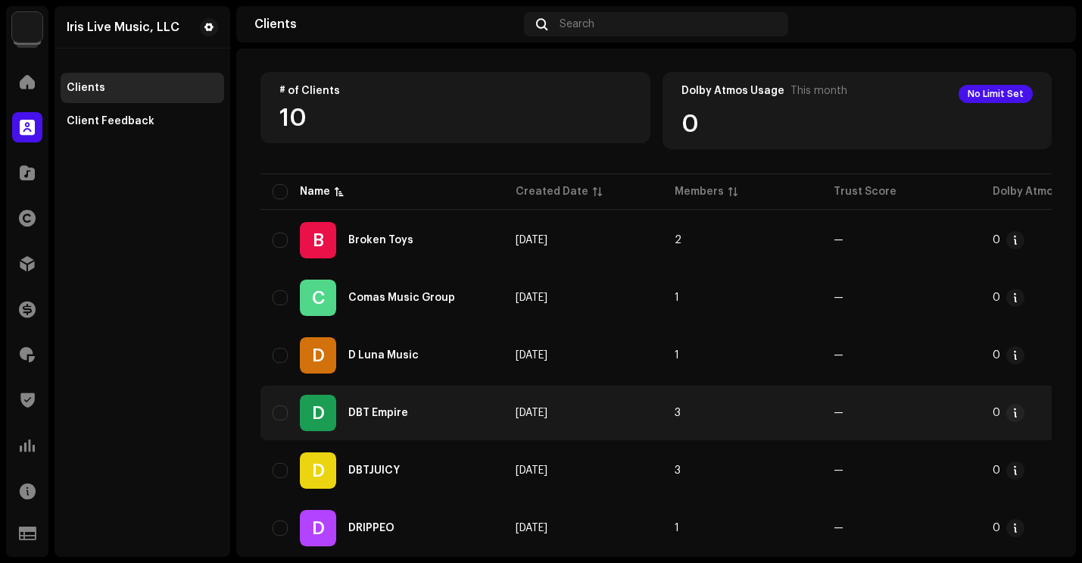
scroll to position [123, 0]
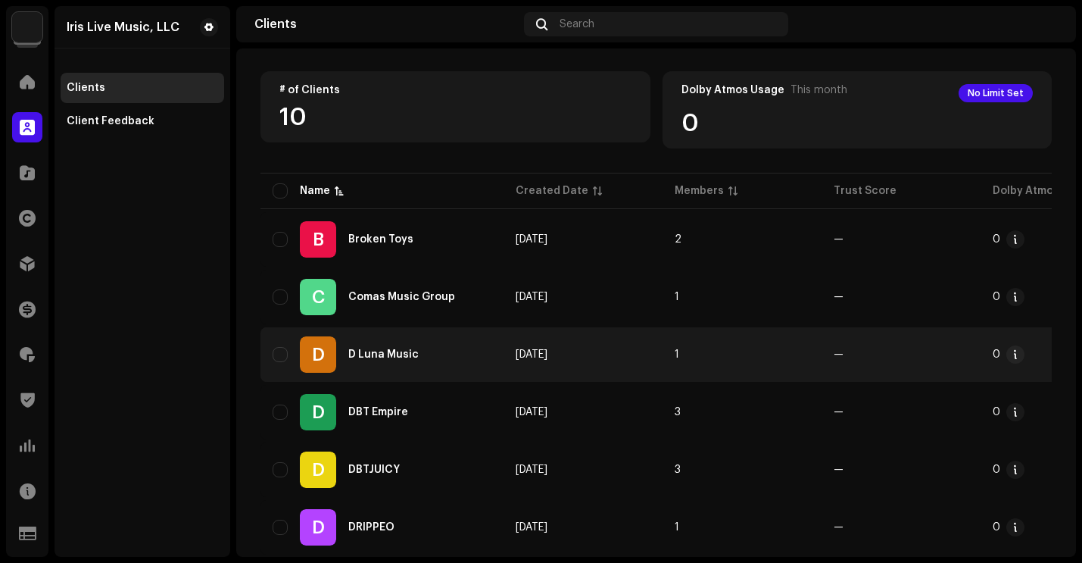
click at [396, 361] on div "[PERSON_NAME] Music" at bounding box center [382, 354] width 219 height 36
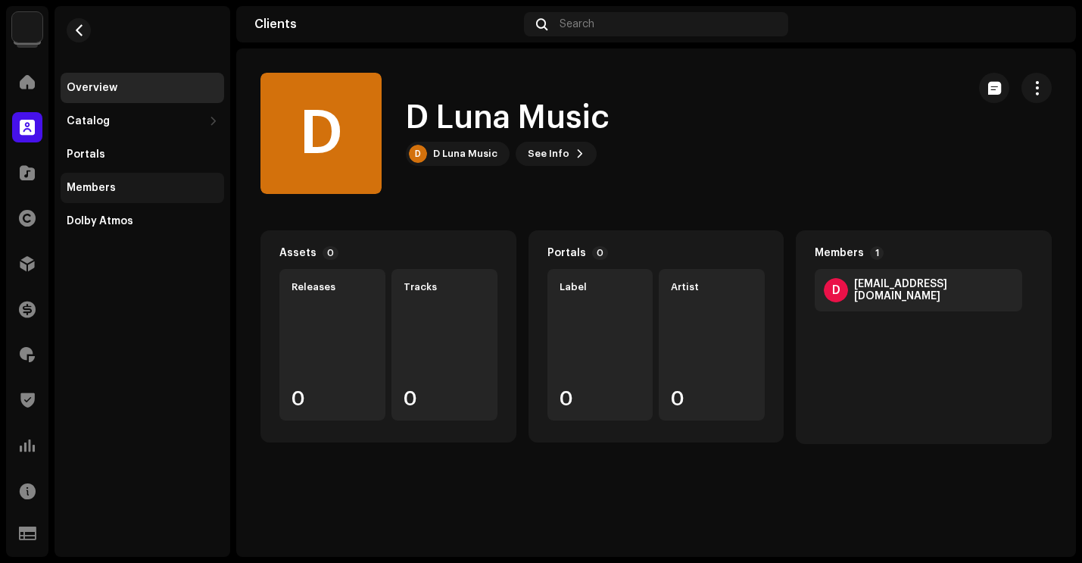
click at [111, 193] on div "Members" at bounding box center [91, 188] width 49 height 12
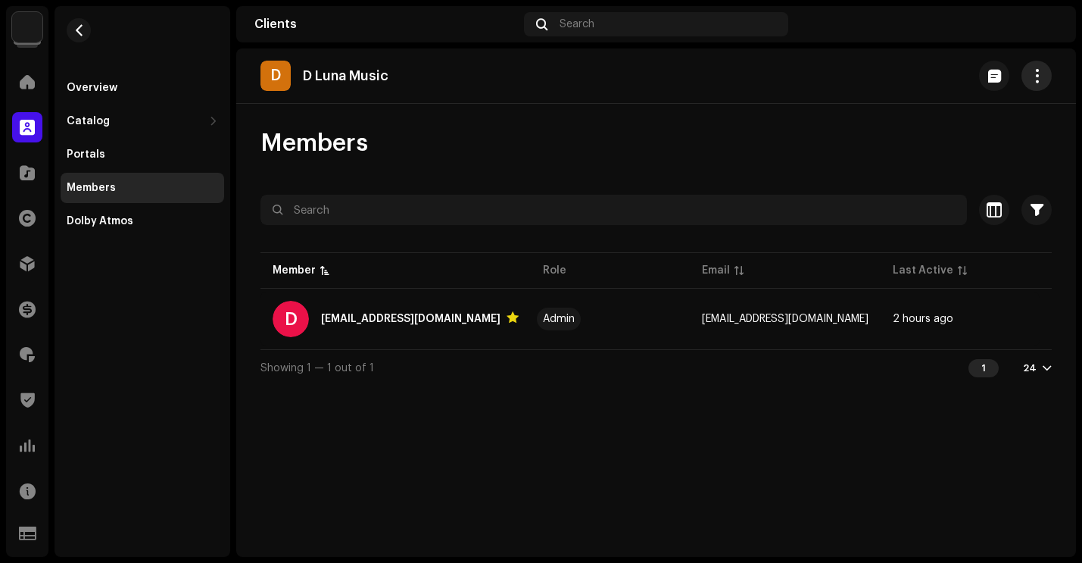
click at [1033, 82] on span "button" at bounding box center [1037, 76] width 14 height 12
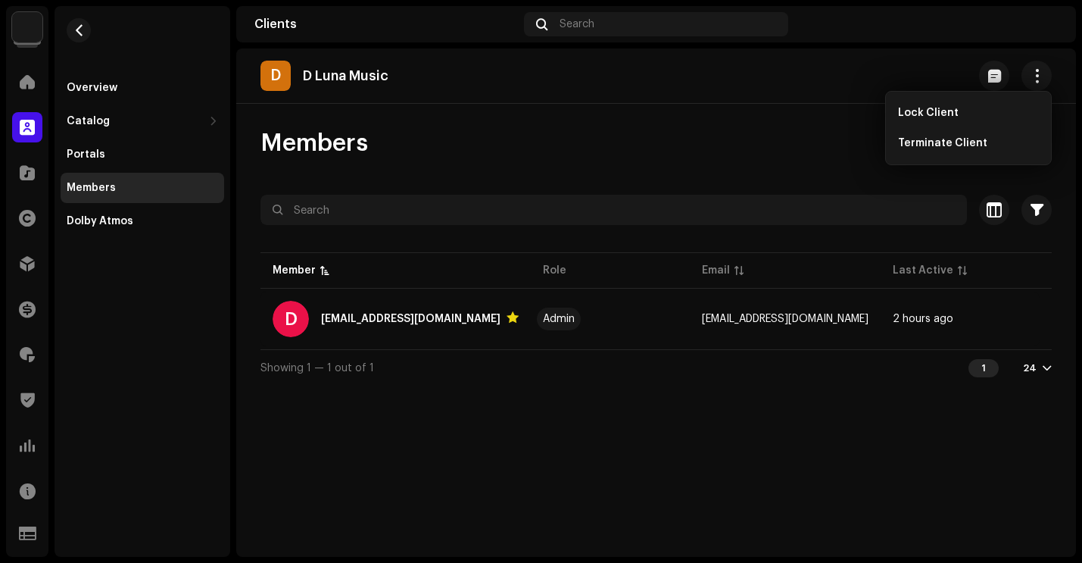
click at [659, 189] on div "Members Selected 0 Select all 1 Options Filters Status Active Suspended Owner Y…" at bounding box center [656, 256] width 840 height 257
